Goal: Transaction & Acquisition: Download file/media

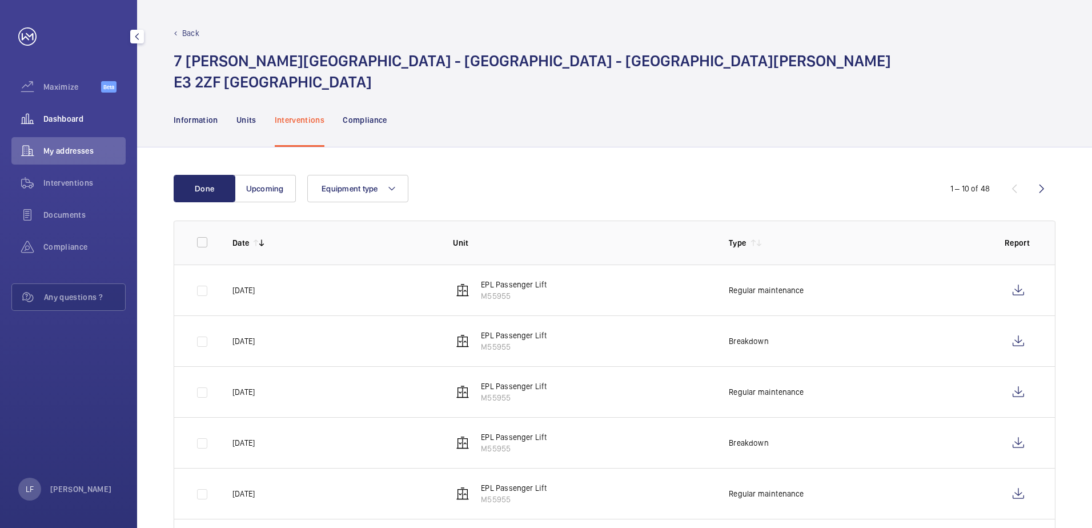
click at [75, 121] on span "Dashboard" at bounding box center [84, 118] width 82 height 11
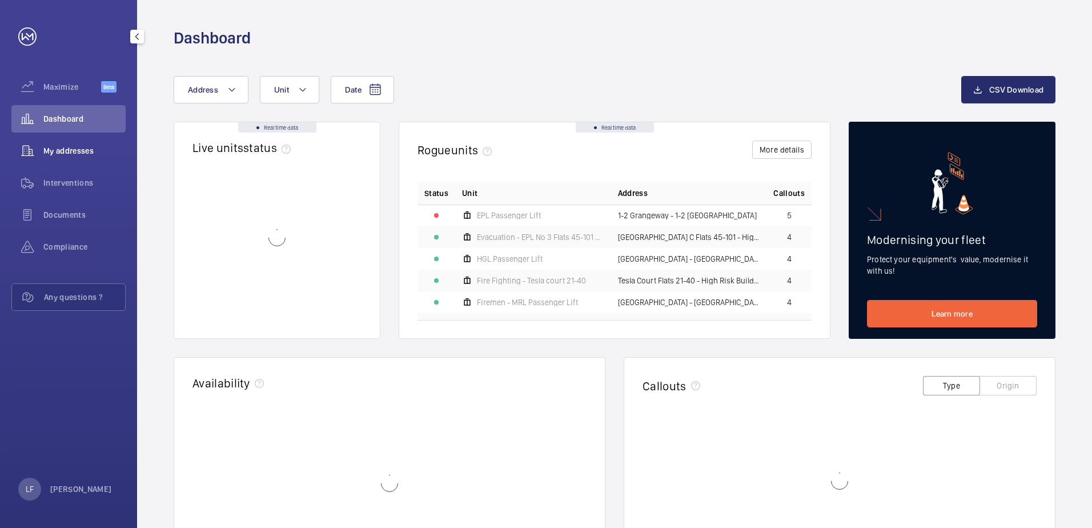
click at [67, 150] on span "My addresses" at bounding box center [84, 150] width 82 height 11
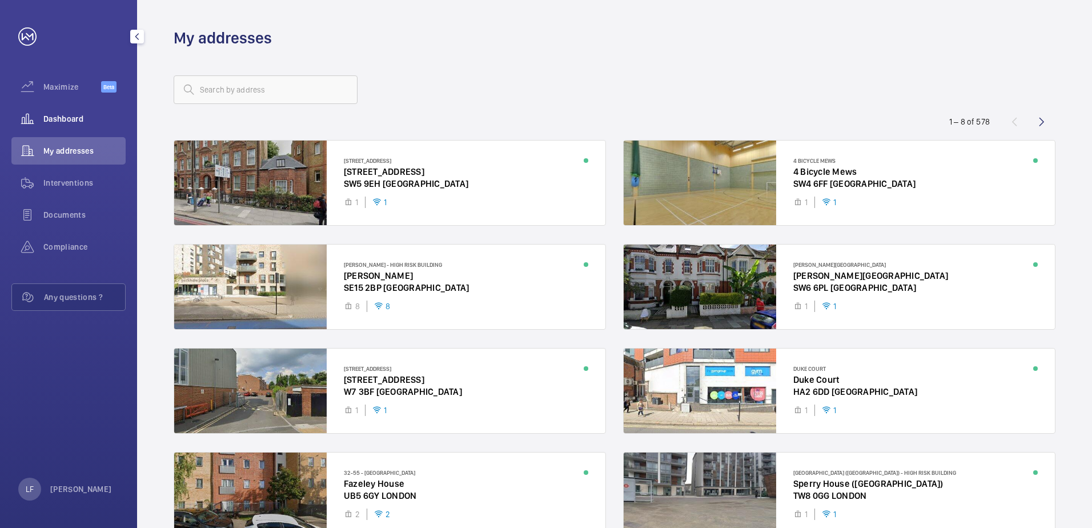
click at [75, 124] on span "Dashboard" at bounding box center [84, 118] width 82 height 11
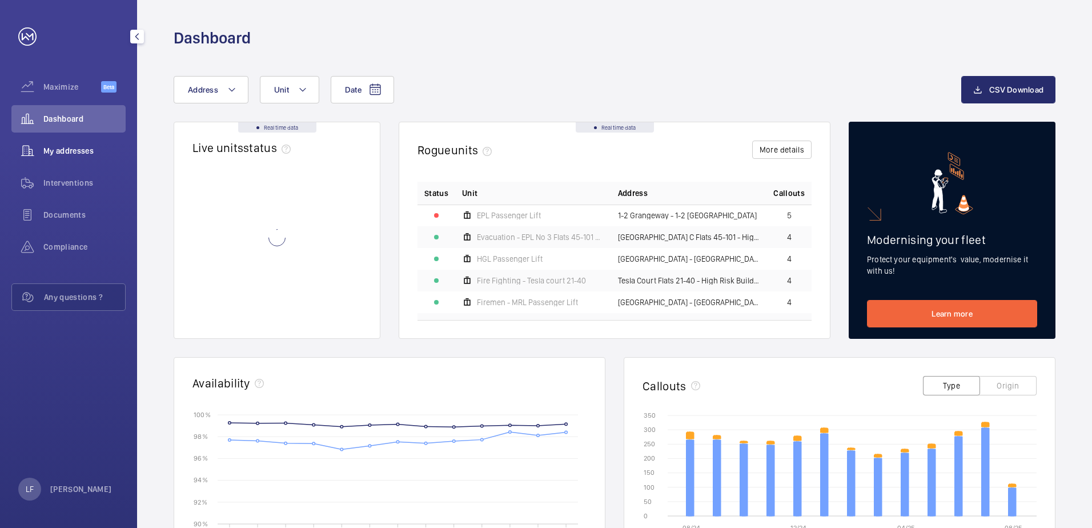
click at [71, 149] on span "My addresses" at bounding box center [84, 150] width 82 height 11
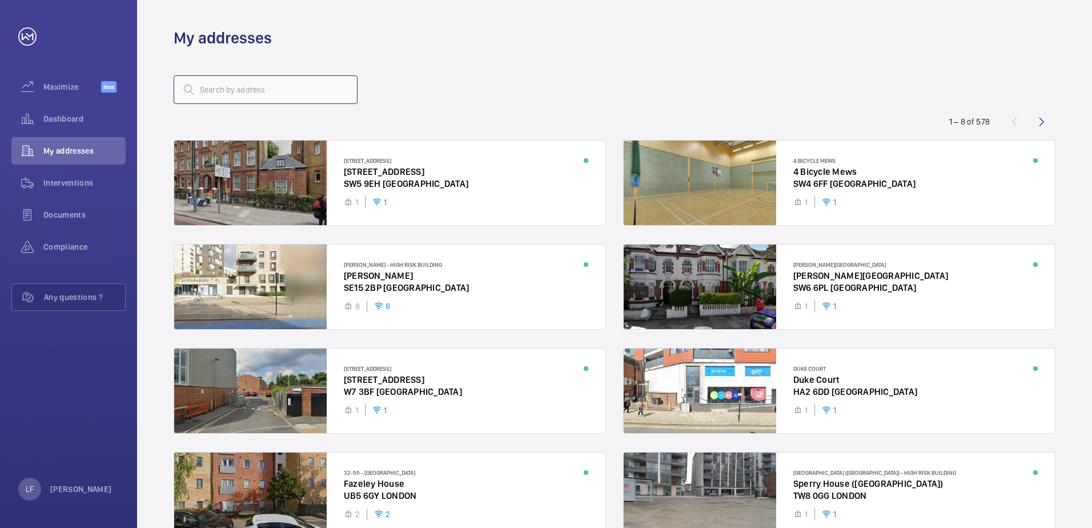
click at [216, 94] on input "text" at bounding box center [266, 89] width 184 height 29
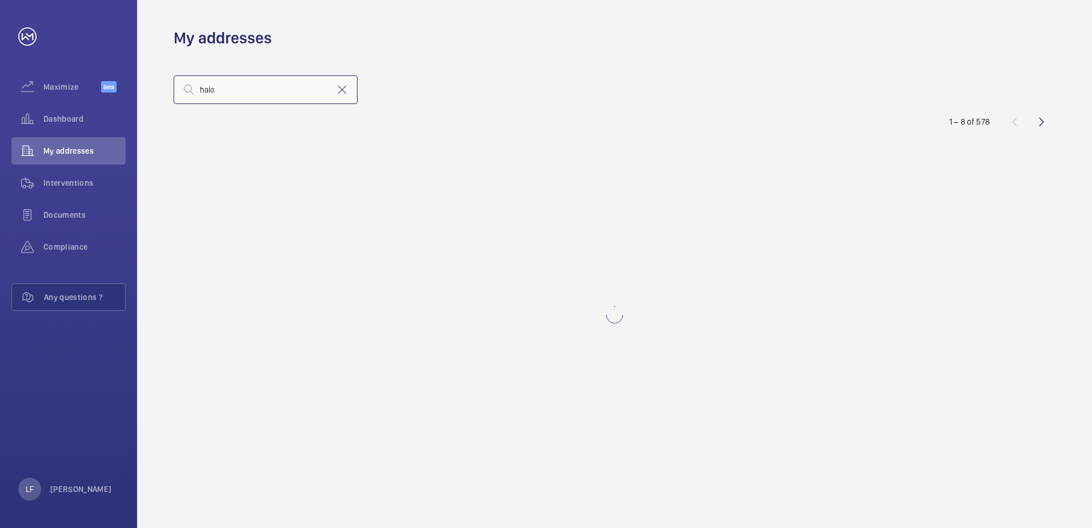
type input "halo"
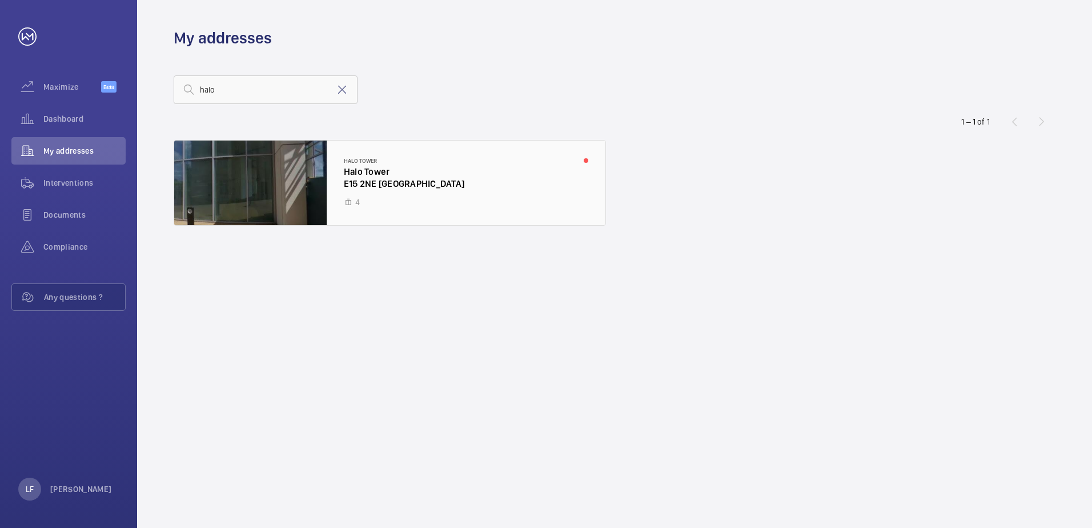
click at [404, 183] on div at bounding box center [389, 183] width 431 height 85
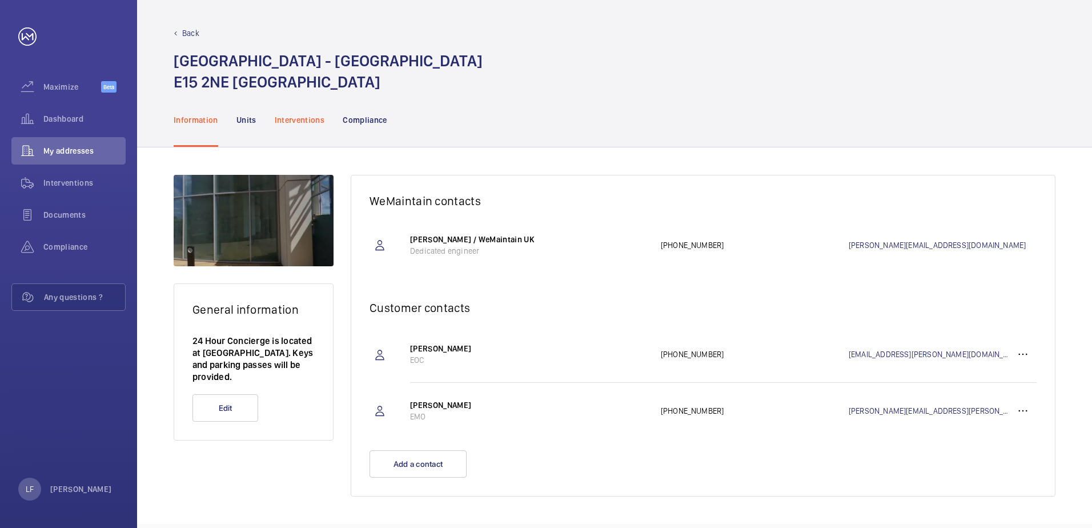
click at [278, 127] on div "Interventions" at bounding box center [300, 120] width 50 height 54
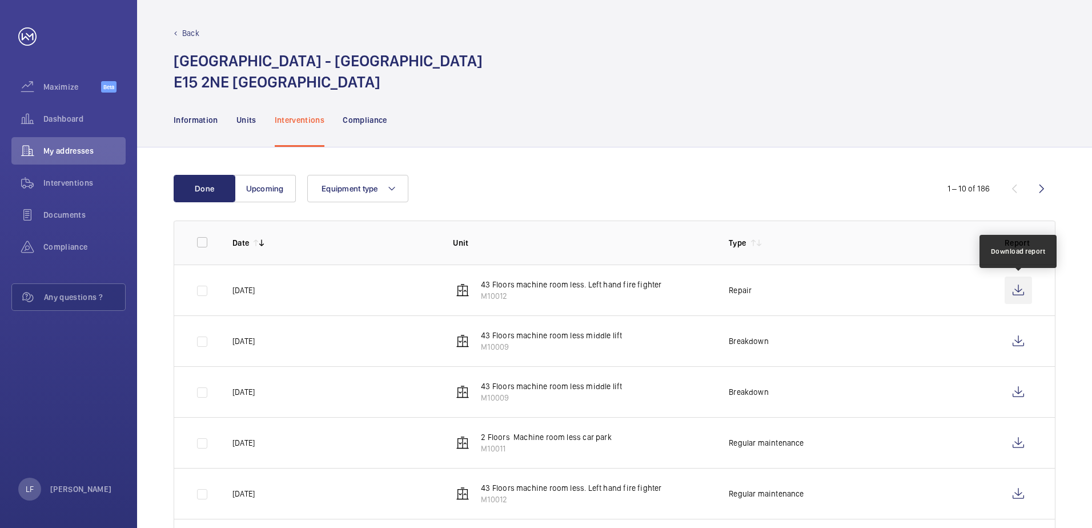
click at [1021, 289] on wm-front-icon-button at bounding box center [1018, 290] width 27 height 27
